Goal: Navigation & Orientation: Find specific page/section

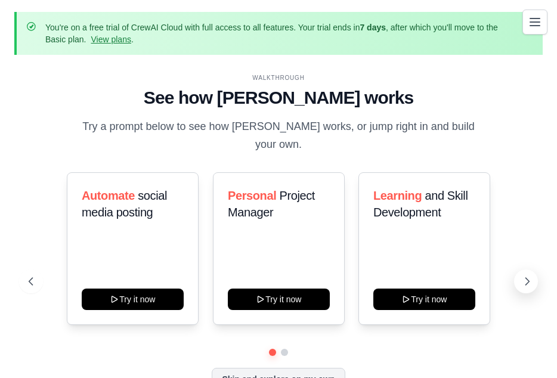
click at [522, 276] on icon at bounding box center [527, 282] width 12 height 12
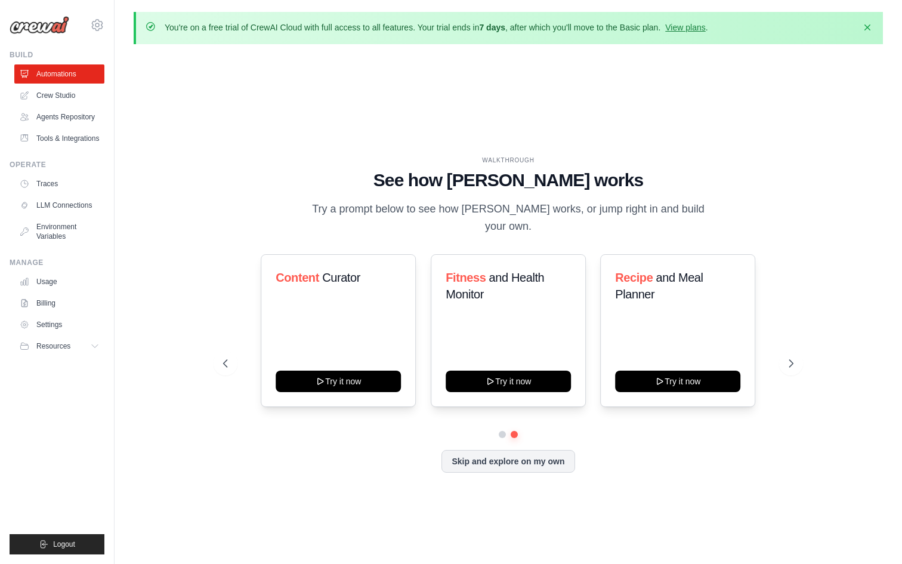
click at [214, 363] on div "WALKTHROUGH See how [PERSON_NAME] works Try a prompt below to see how [PERSON_N…" at bounding box center [509, 324] width 600 height 337
click at [223, 361] on button at bounding box center [226, 363] width 24 height 24
click at [557, 341] on div "WALKTHROUGH See how [PERSON_NAME] works Try a prompt below to see how [PERSON_N…" at bounding box center [509, 324] width 600 height 337
click at [557, 329] on div "WALKTHROUGH See how [PERSON_NAME] works Try a prompt below to see how [PERSON_N…" at bounding box center [508, 324] width 749 height 540
click at [557, 357] on icon at bounding box center [792, 363] width 12 height 12
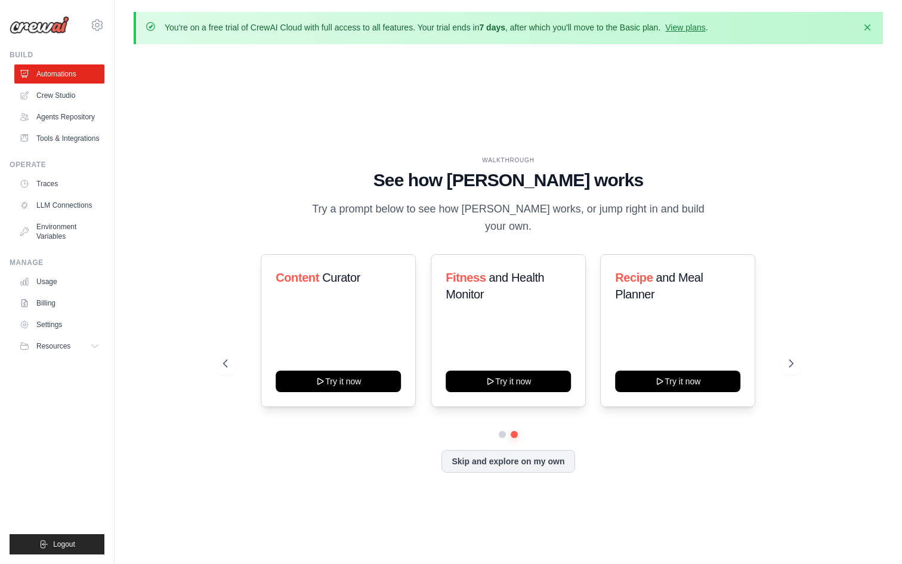
click at [557, 231] on div "You're on a free trial of CrewAI Cloud with full access to all features. Your t…" at bounding box center [509, 303] width 788 height 582
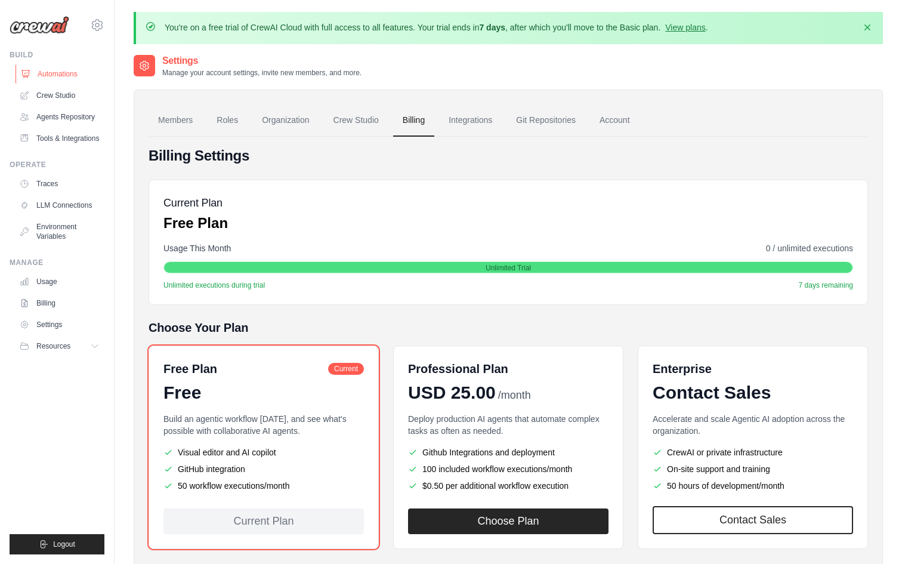
click at [60, 71] on link "Automations" at bounding box center [61, 73] width 90 height 19
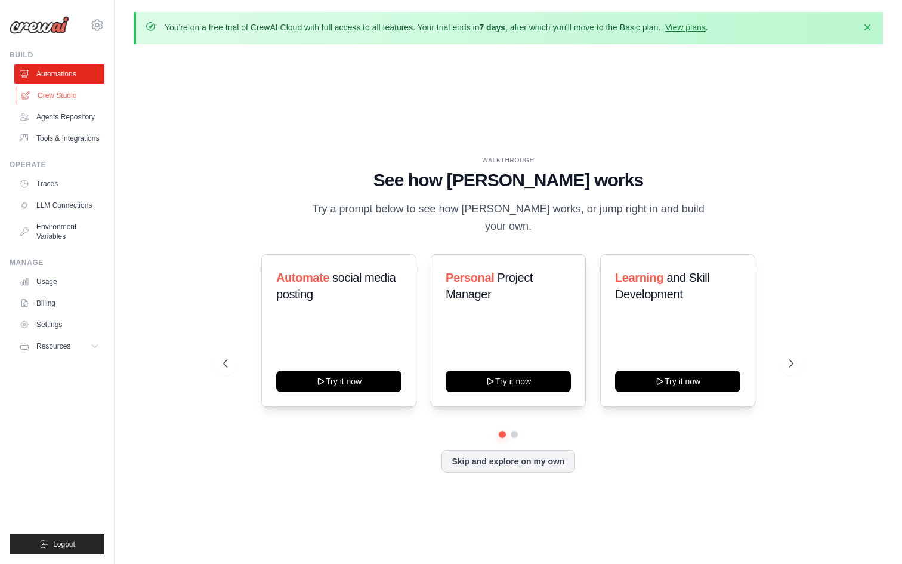
click at [59, 95] on link "Crew Studio" at bounding box center [61, 95] width 90 height 19
